Goal: Find specific page/section: Find specific page/section

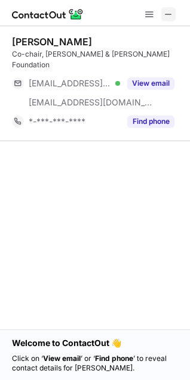
click at [167, 15] on span at bounding box center [168, 15] width 10 height 10
